Goal: Find specific fact: Find specific fact

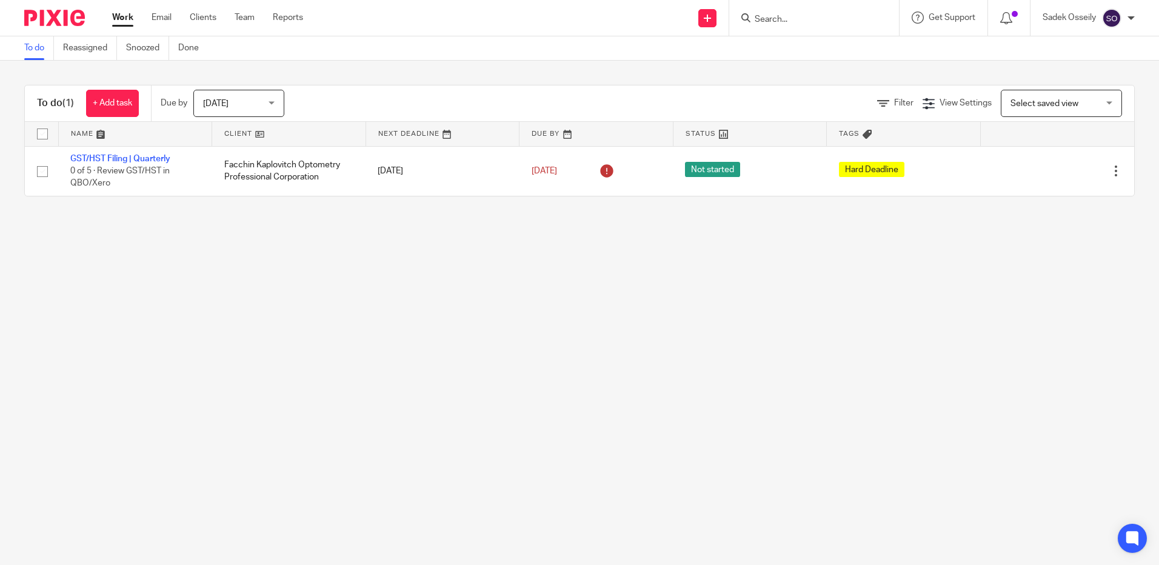
click at [789, 19] on input "Search" at bounding box center [808, 20] width 109 height 11
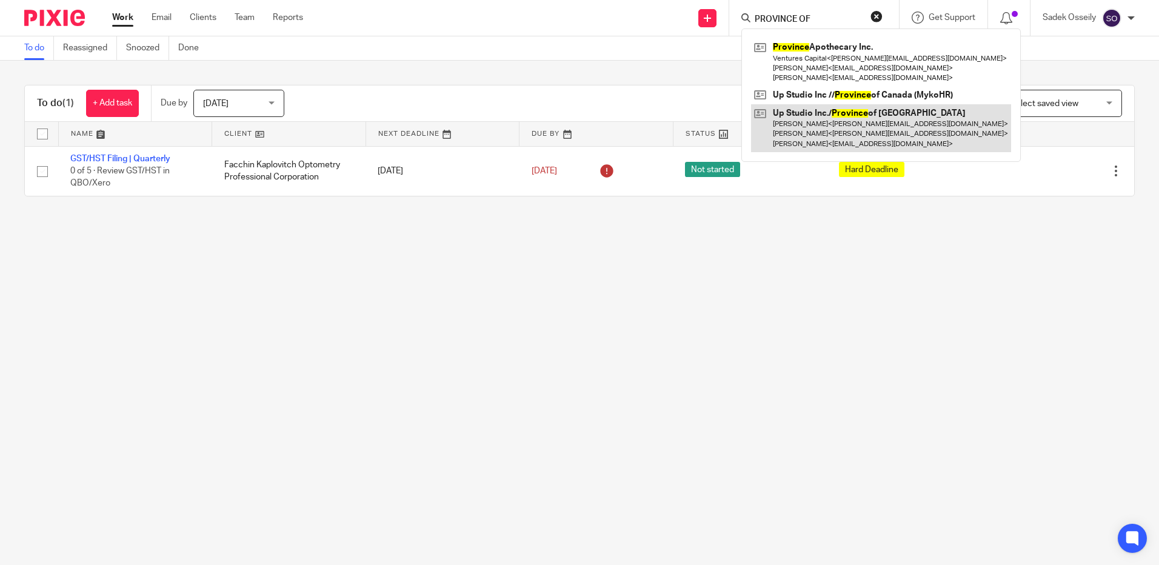
type input "PROVINCE OF"
click at [800, 115] on link at bounding box center [881, 128] width 260 height 48
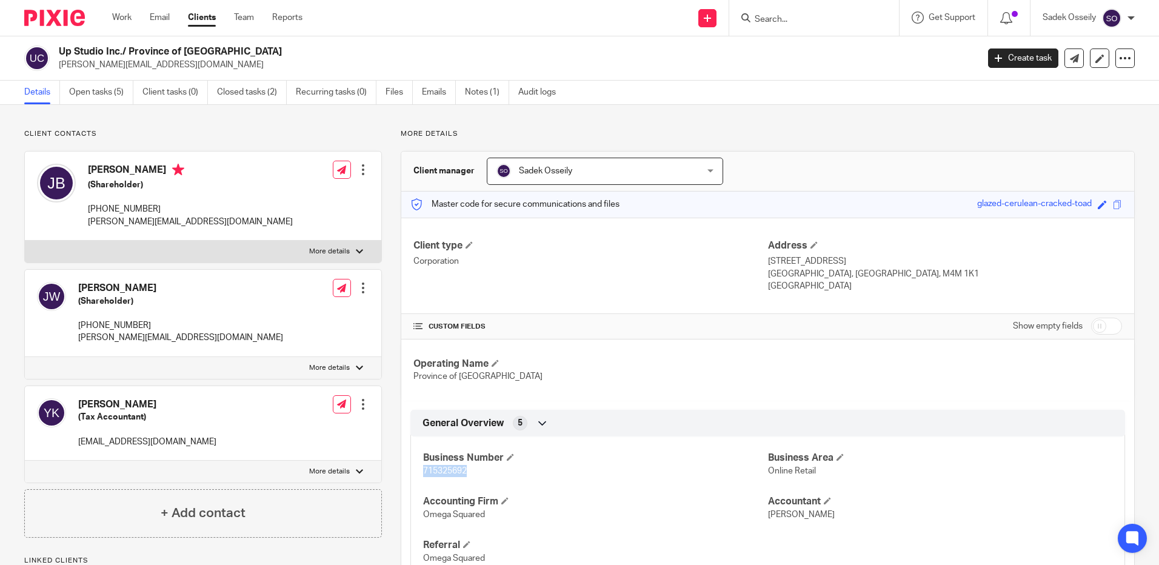
drag, startPoint x: 471, startPoint y: 467, endPoint x: 422, endPoint y: 469, distance: 49.1
click at [423, 469] on p "715325692" at bounding box center [595, 471] width 344 height 12
copy span "715325692"
